Goal: Information Seeking & Learning: Check status

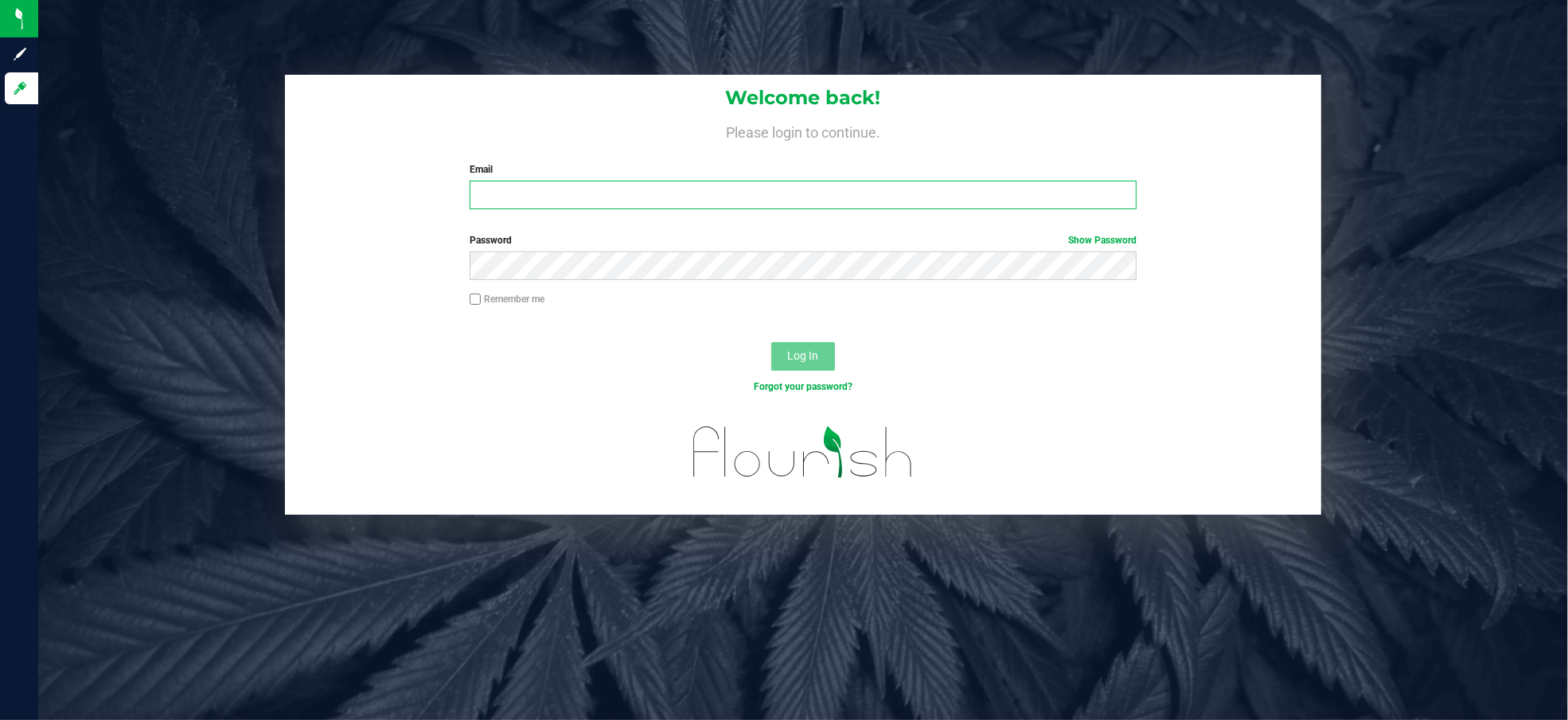
click at [593, 187] on input "Email" at bounding box center [803, 194] width 667 height 29
type input "[EMAIL_ADDRESS][DOMAIN_NAME]"
click at [771, 342] on button "Log In" at bounding box center [803, 356] width 64 height 29
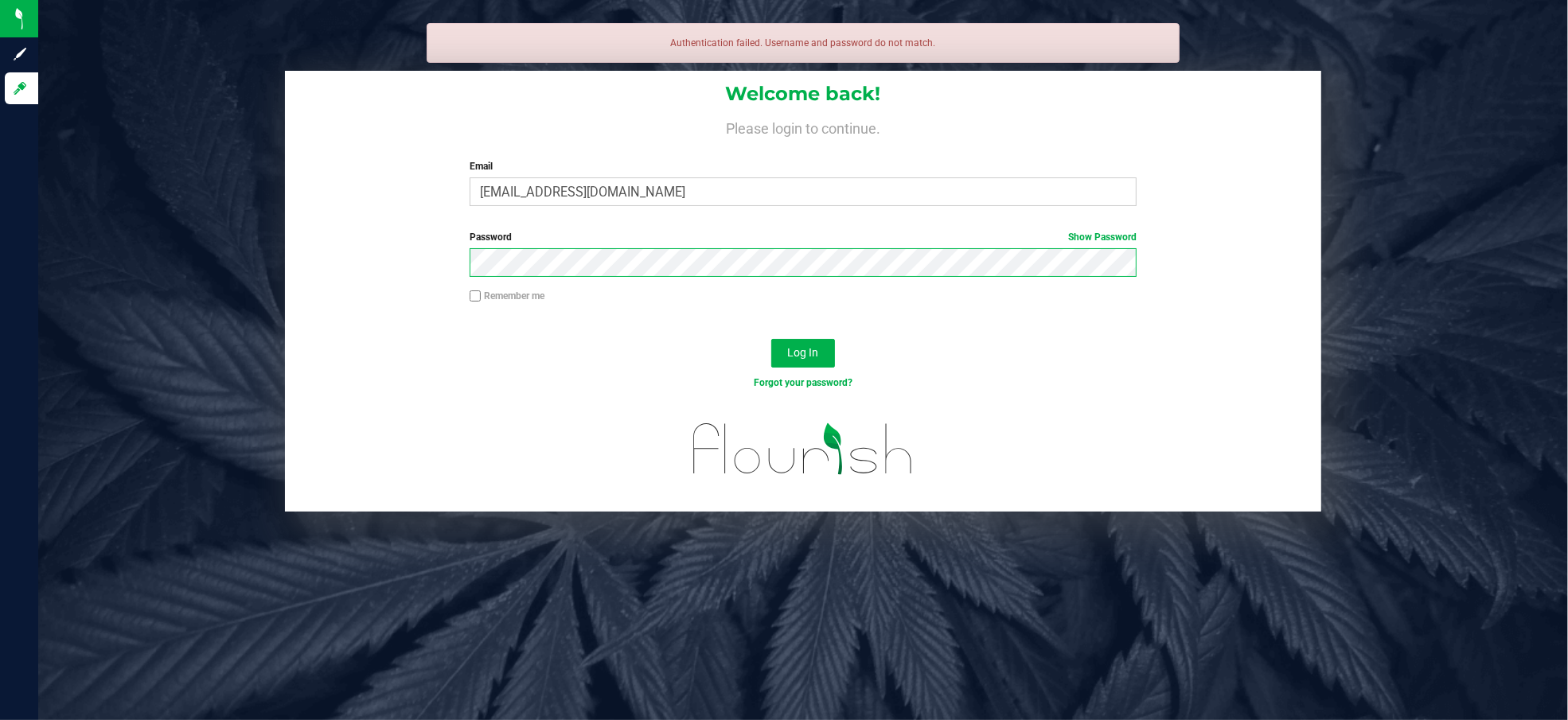
click at [771, 339] on button "Log In" at bounding box center [803, 353] width 64 height 29
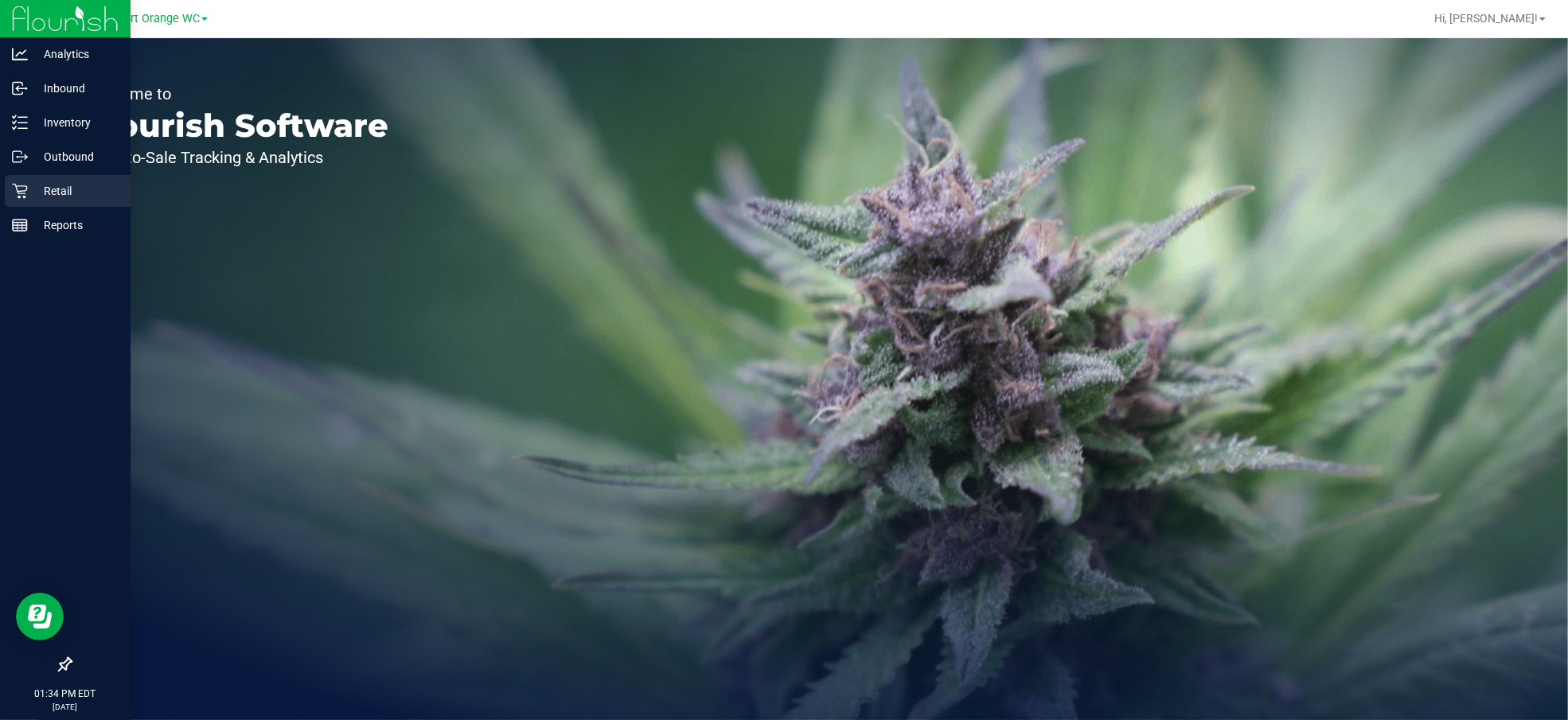
click at [66, 186] on p "Retail" at bounding box center [75, 190] width 96 height 19
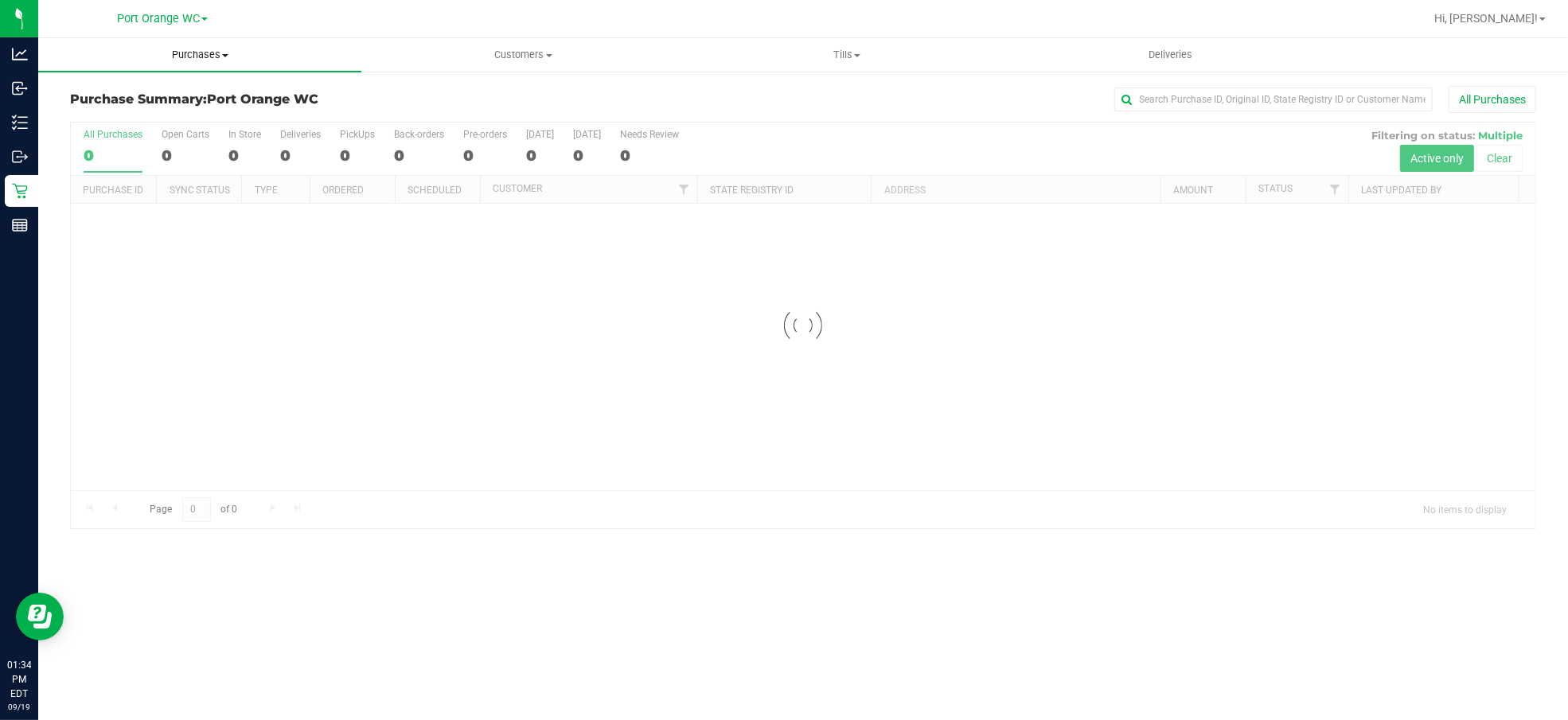
click at [212, 57] on span "Purchases" at bounding box center [200, 54] width 323 height 14
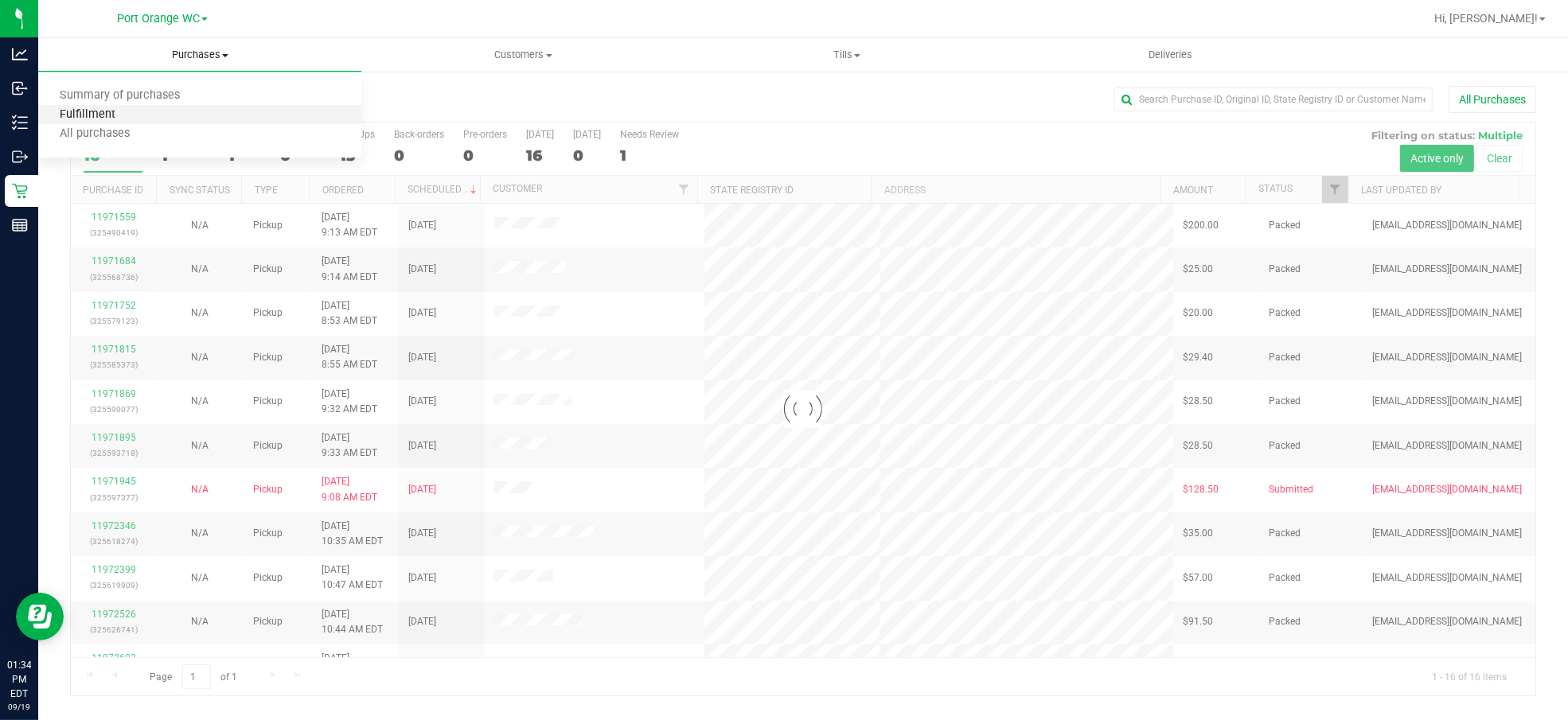
click at [107, 117] on span "Fulfillment" at bounding box center [88, 115] width 98 height 14
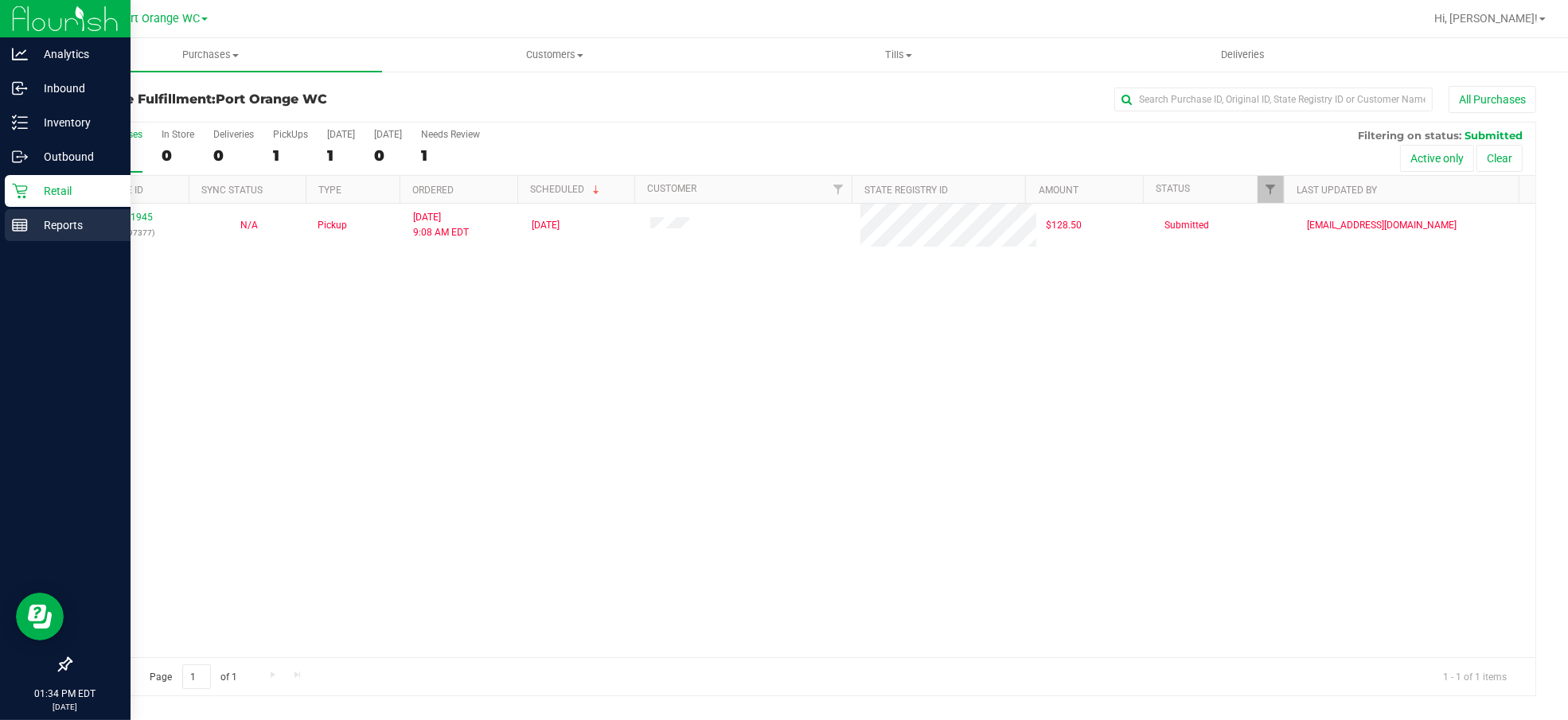
click at [36, 229] on p "Reports" at bounding box center [75, 224] width 96 height 19
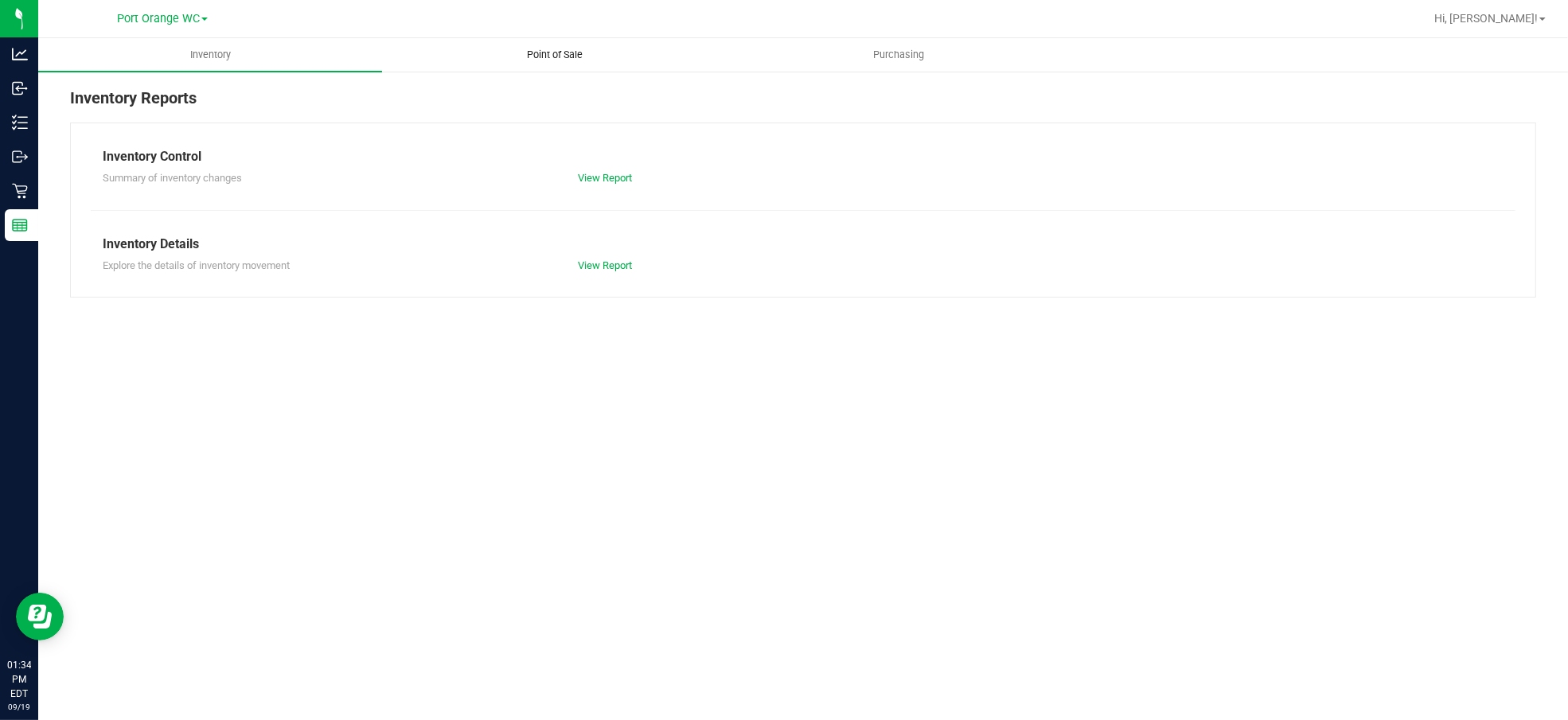
click at [566, 59] on span "Point of Sale" at bounding box center [555, 54] width 98 height 14
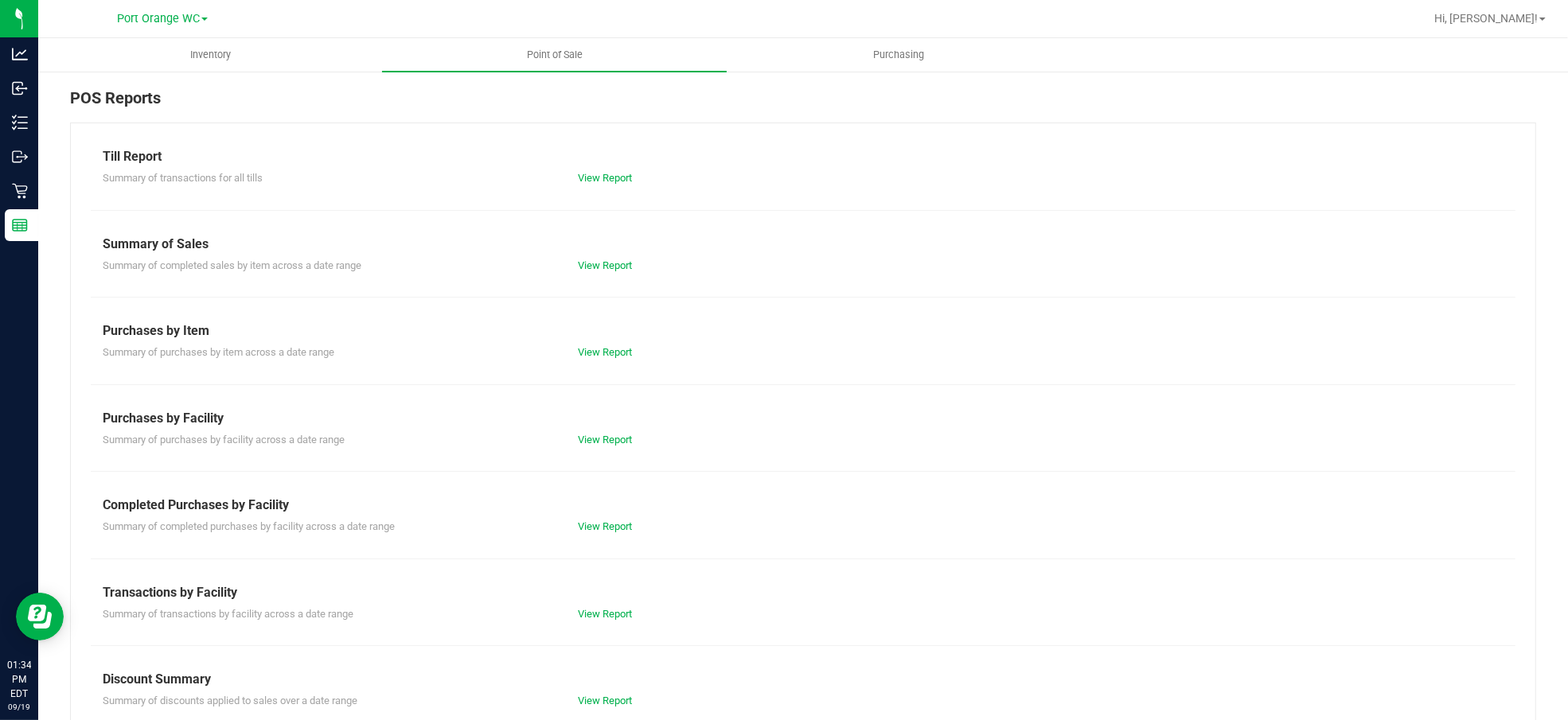
click at [605, 514] on div "Completed Purchases by Facility" at bounding box center [802, 505] width 1401 height 19
click at [600, 532] on link "View Report" at bounding box center [605, 526] width 54 height 12
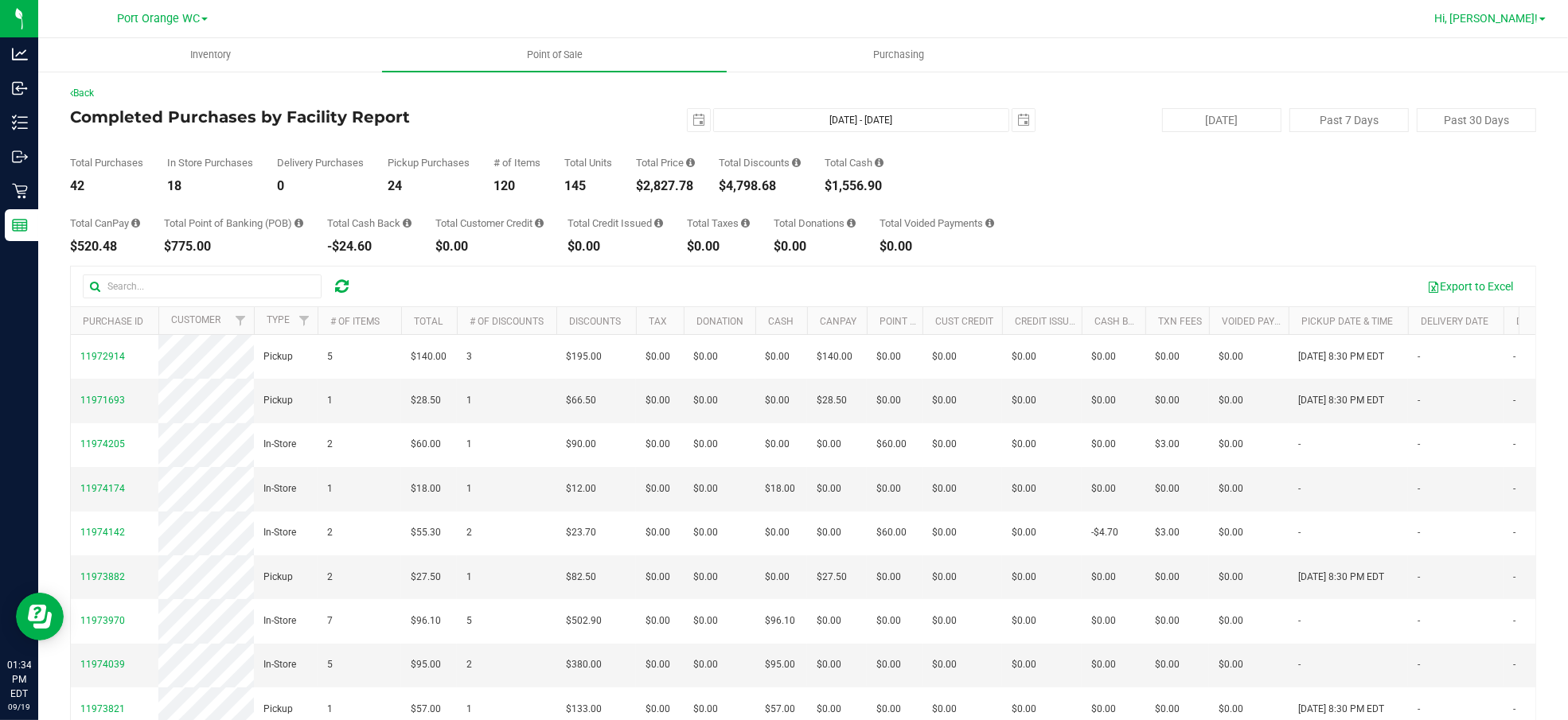
click at [1516, 19] on span "Hi, [PERSON_NAME]!" at bounding box center [1486, 19] width 103 height 13
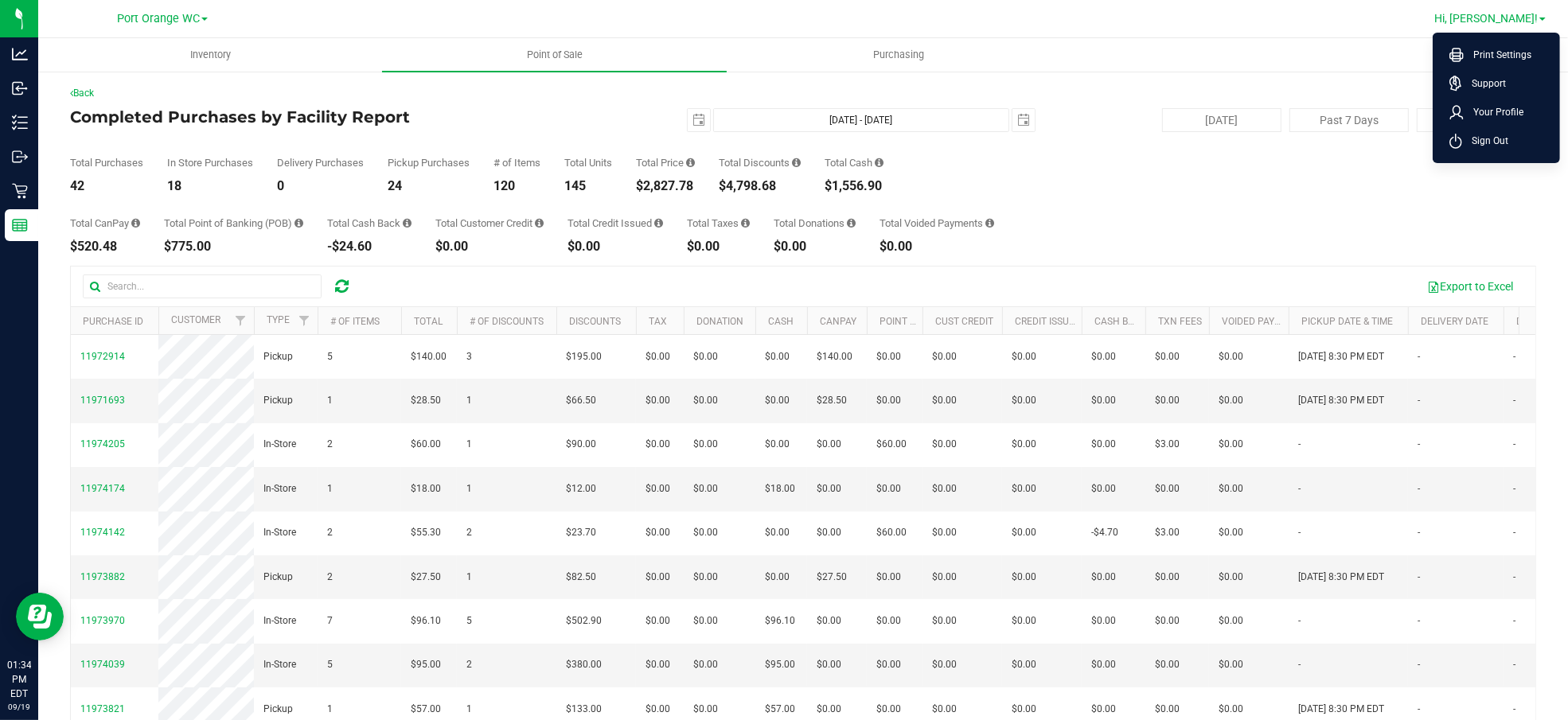
click at [1516, 19] on span "Hi, [PERSON_NAME]!" at bounding box center [1486, 19] width 103 height 13
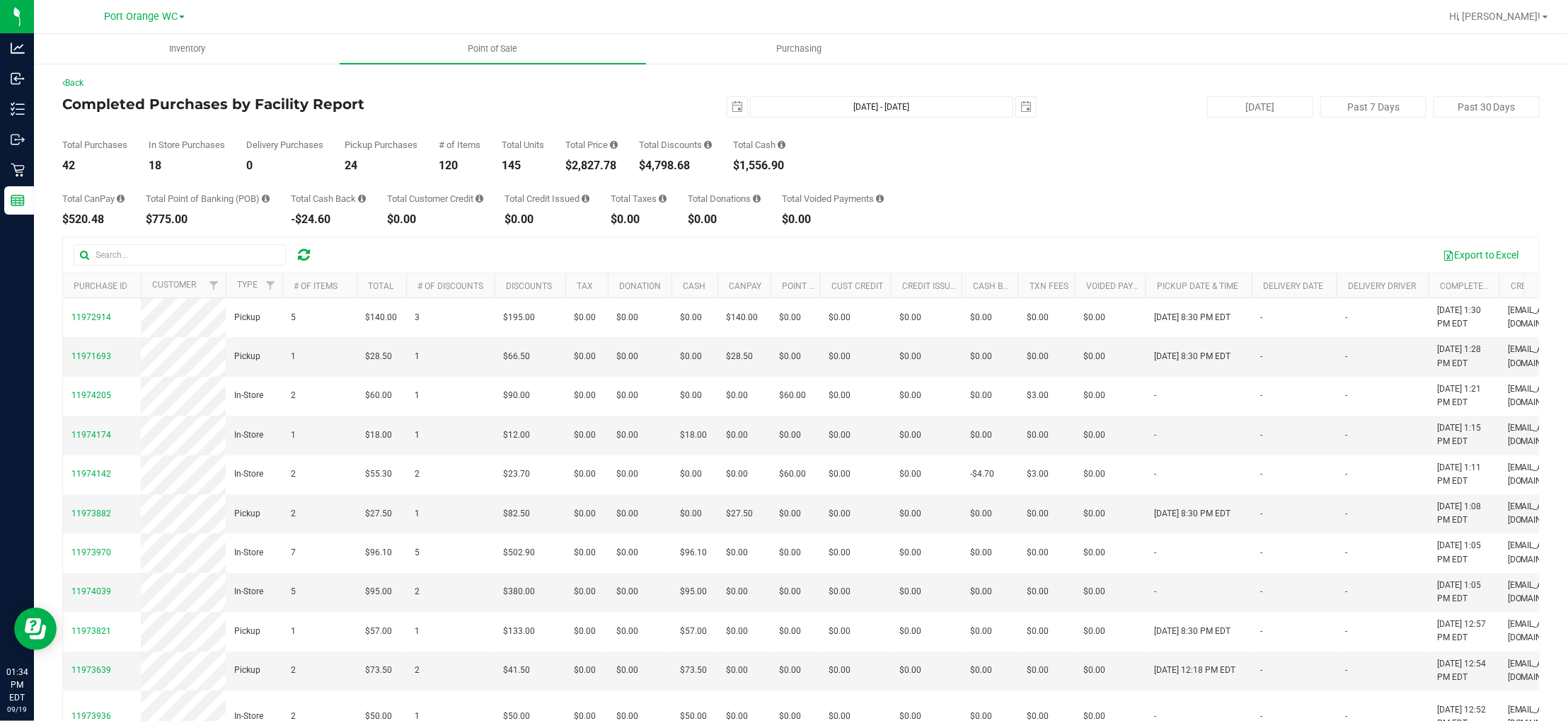
drag, startPoint x: 1355, startPoint y: 1, endPoint x: 911, endPoint y: 159, distance: 471.3
click at [926, 165] on div "Total Purchases 42 In Store Purchases 18 Delivery Purchases 0 Pickup Purchases …" at bounding box center [801, 144] width 1478 height 54
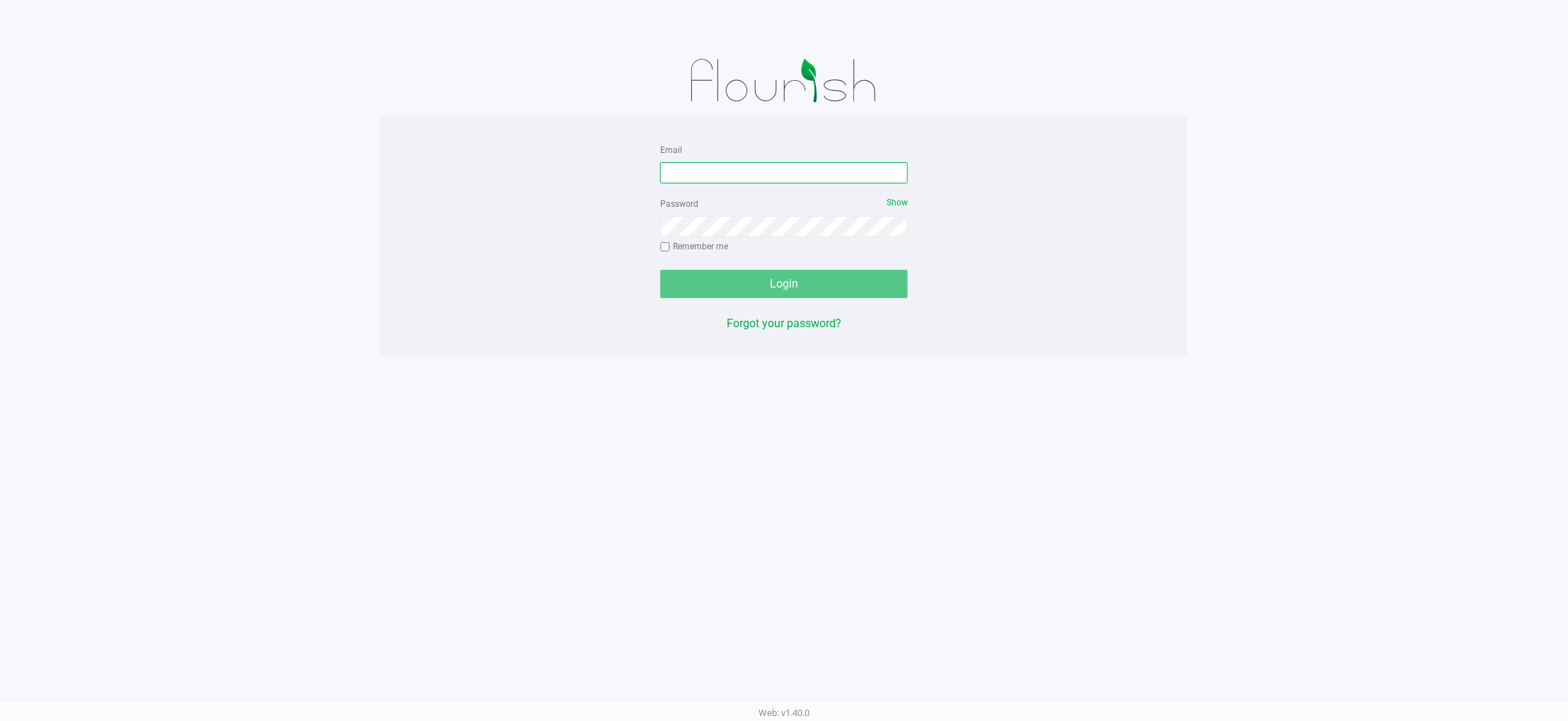
click at [849, 177] on input "Email" at bounding box center [784, 172] width 248 height 21
type input "[EMAIL_ADDRESS][DOMAIN_NAME]"
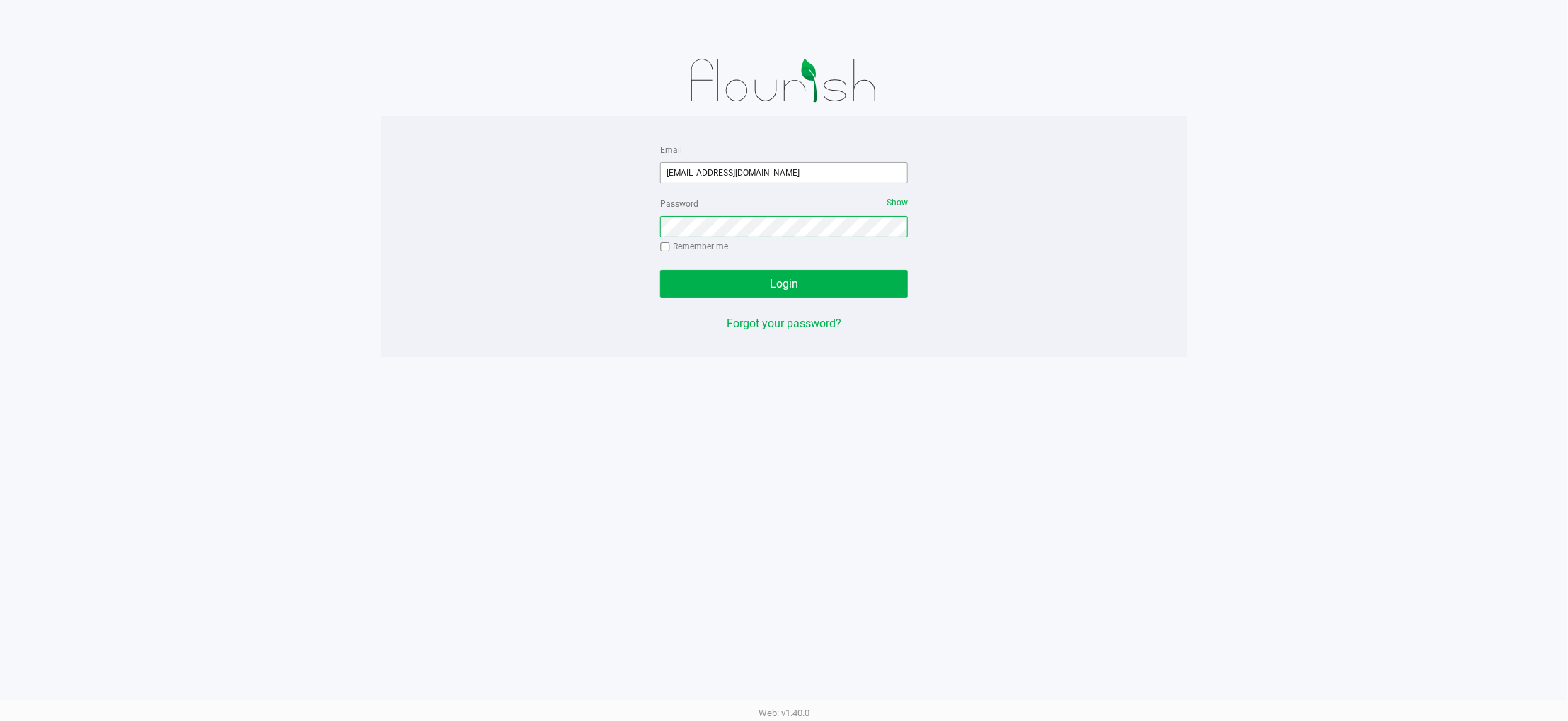
click at [660, 270] on button "Login" at bounding box center [784, 284] width 248 height 28
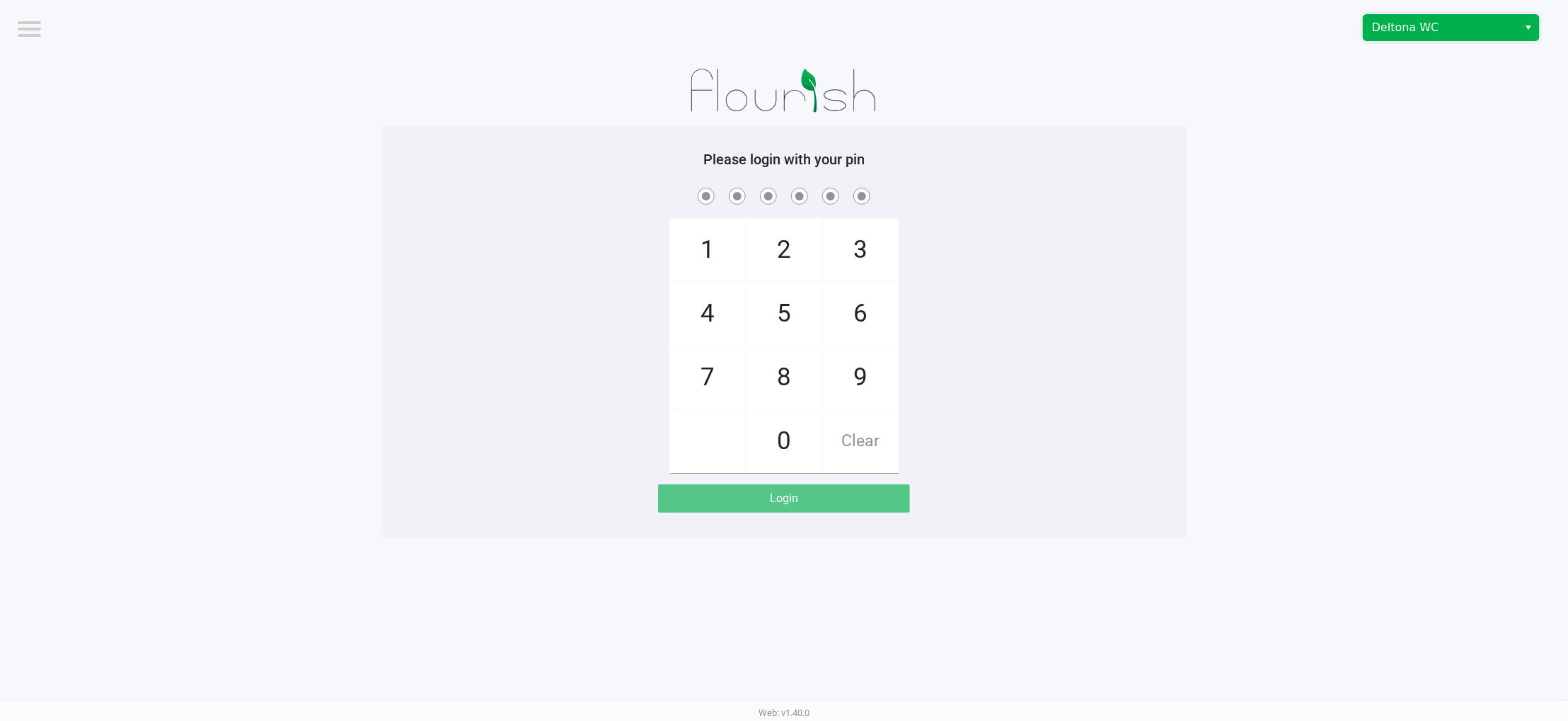
click at [914, 23] on span "Deltona WC" at bounding box center [1440, 27] width 138 height 17
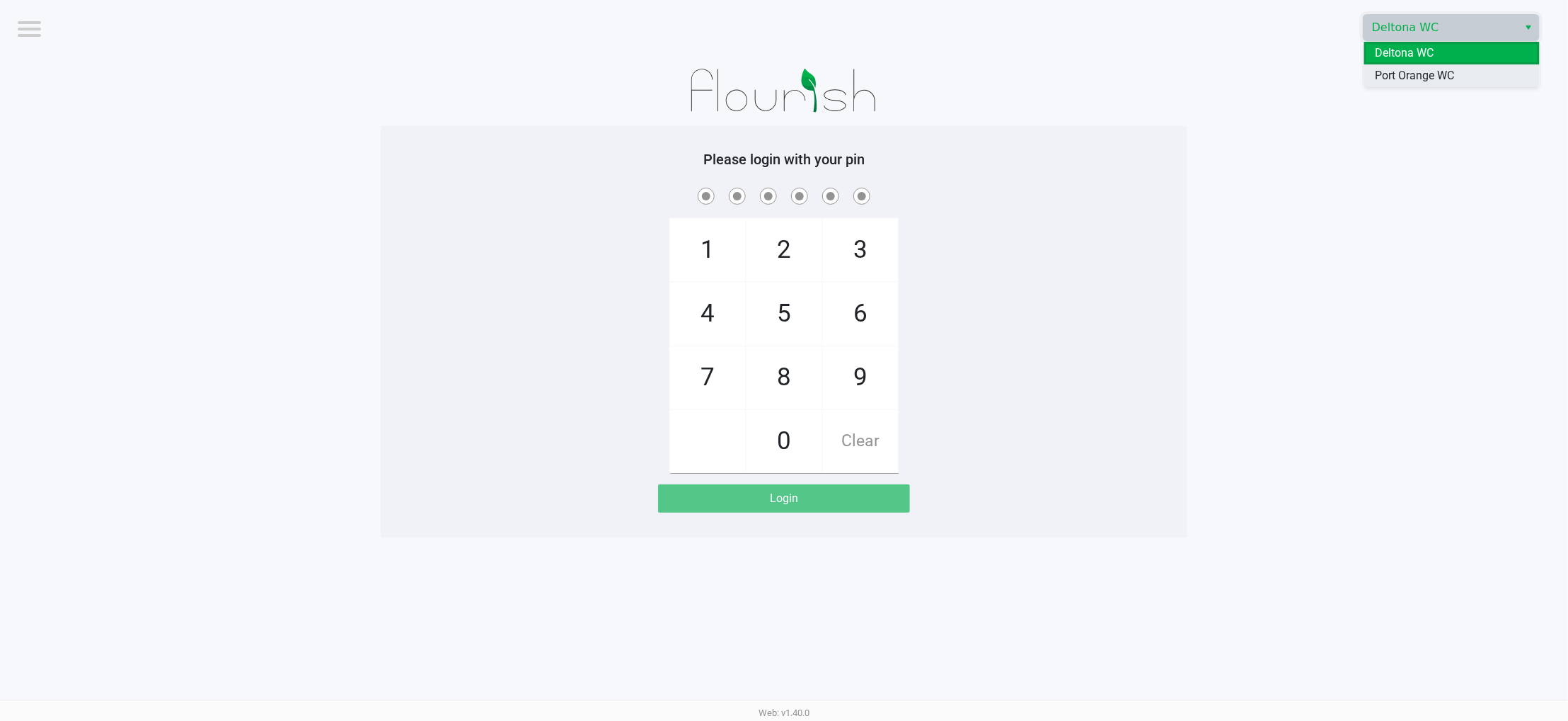
click at [914, 75] on span "Port Orange WC" at bounding box center [1415, 75] width 79 height 17
